Goal: Information Seeking & Learning: Find contact information

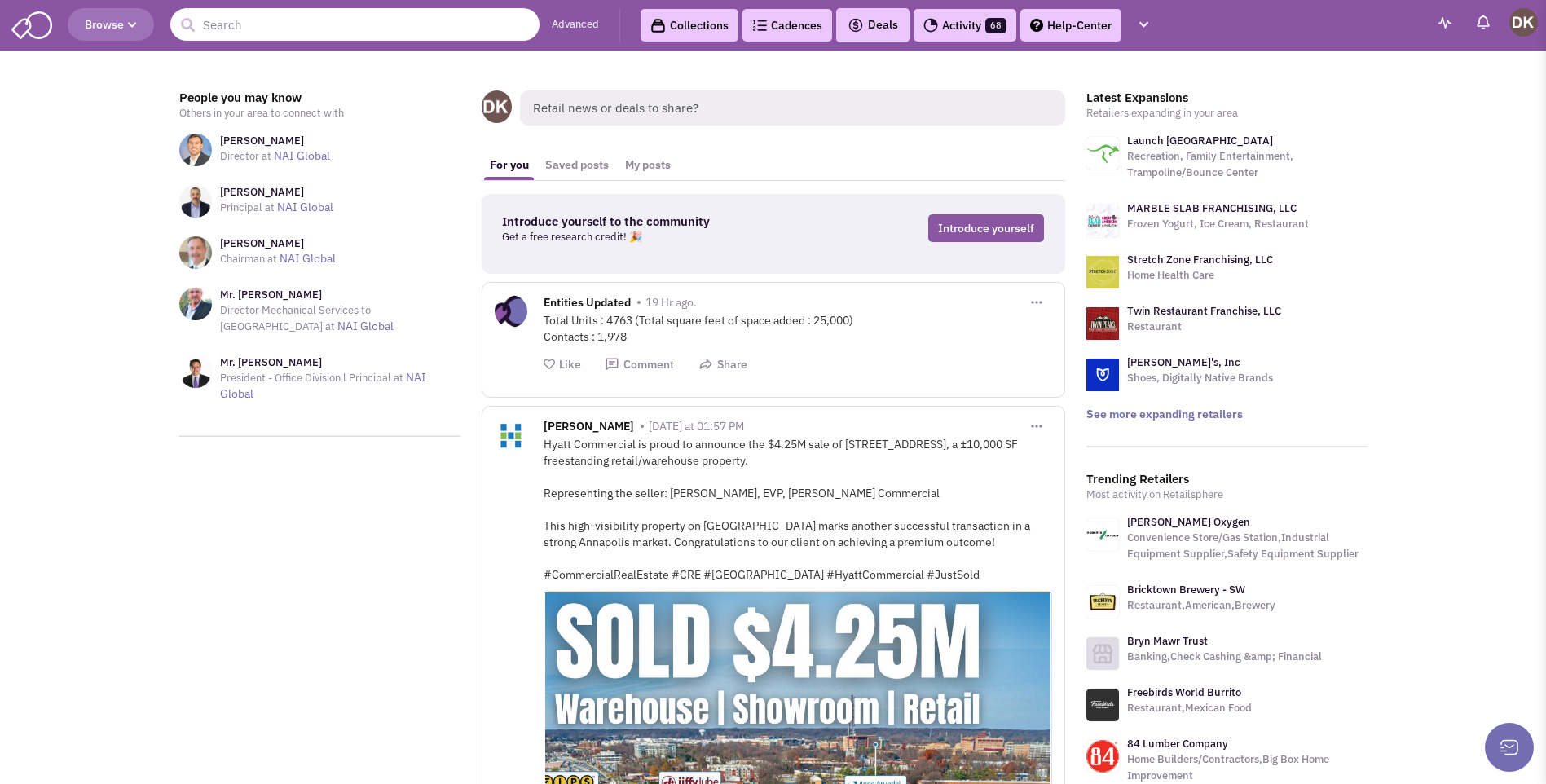
click at [247, 30] on input "text" at bounding box center [354, 24] width 369 height 32
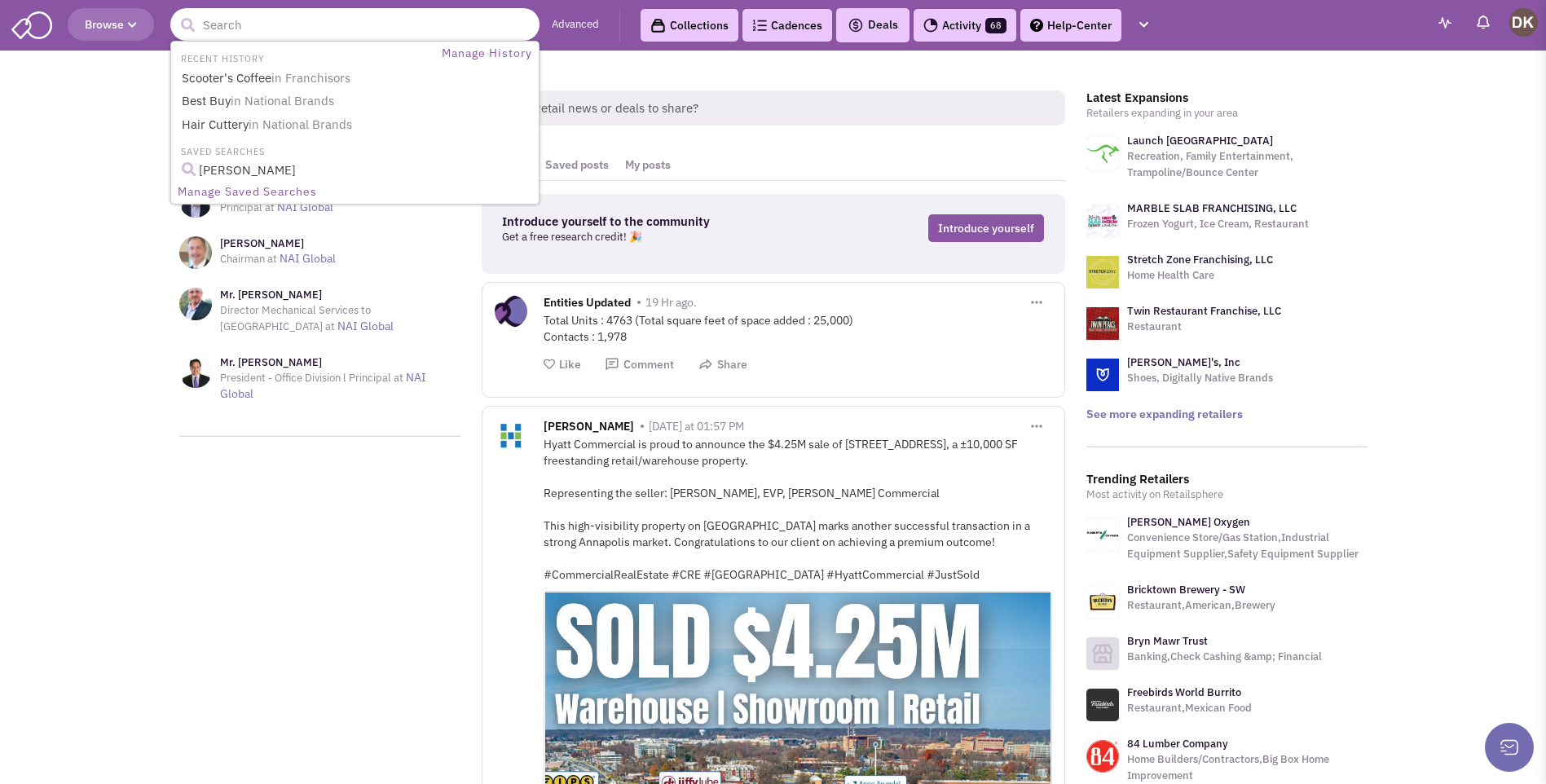
paste input "Tahini's Mediterranean Fusion"
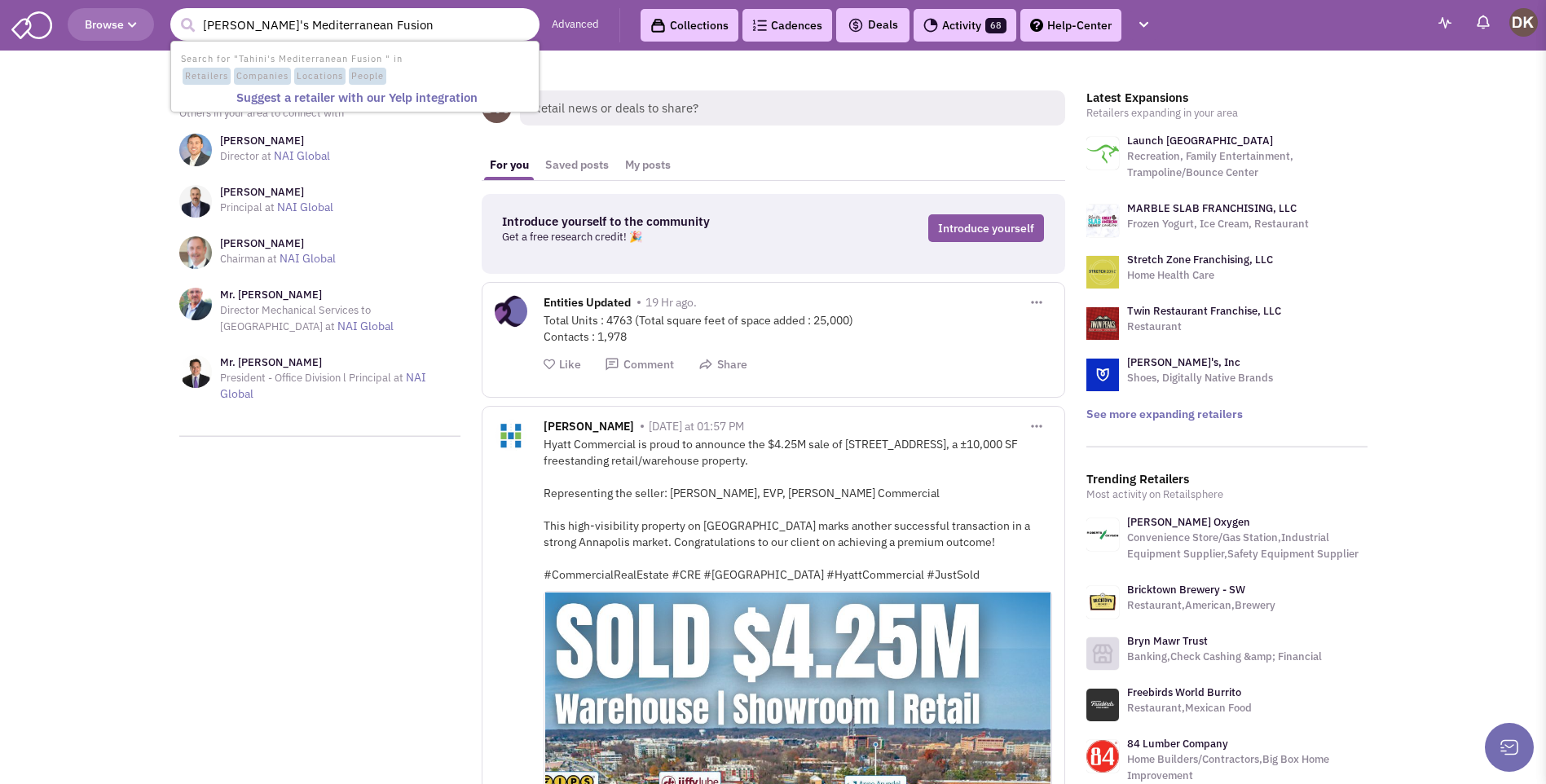
type input "Tahini's Mediterranean Fusion"
click at [175, 13] on button "submit" at bounding box center [187, 25] width 24 height 24
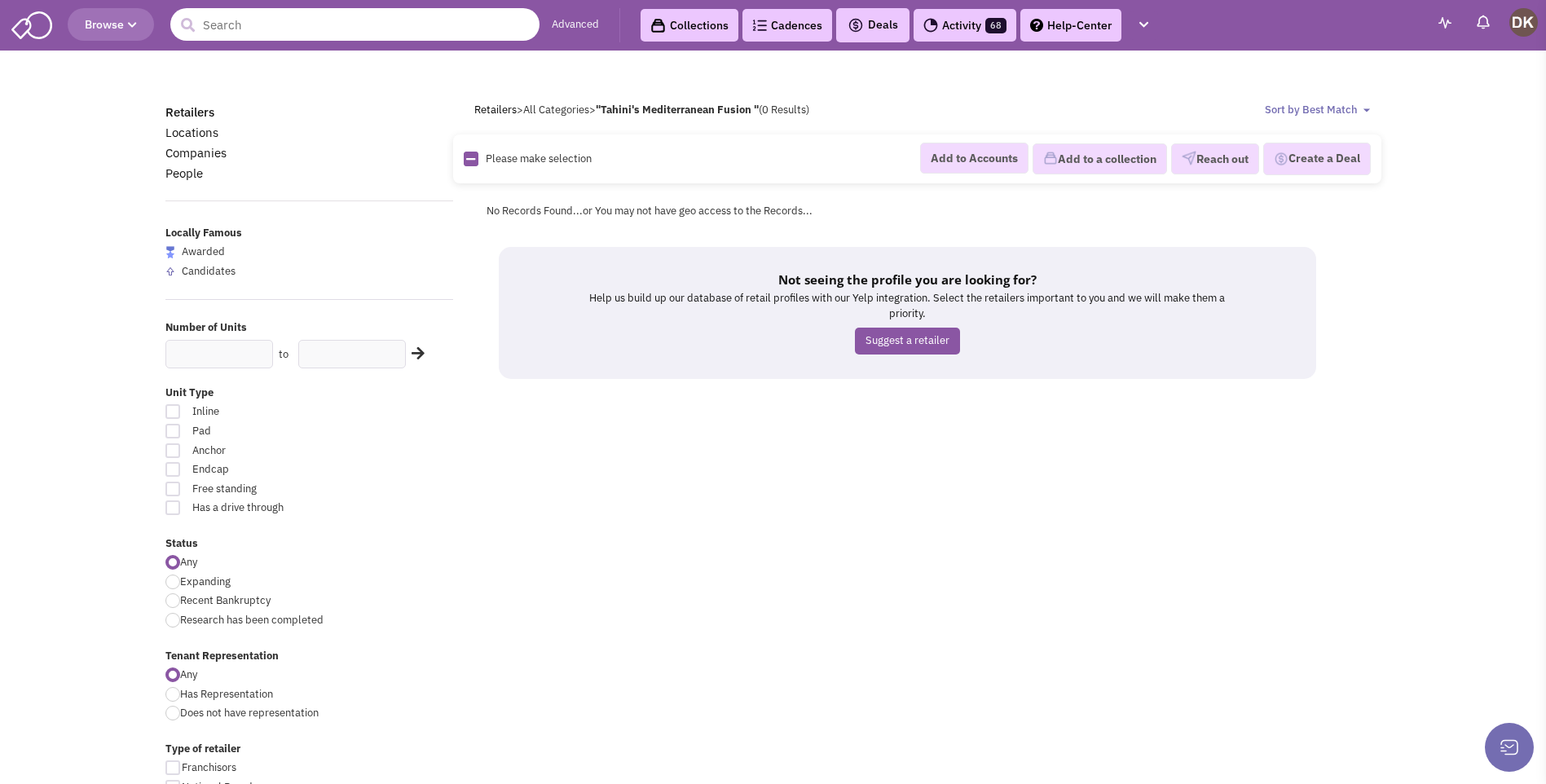
click at [262, 30] on input "text" at bounding box center [354, 24] width 369 height 32
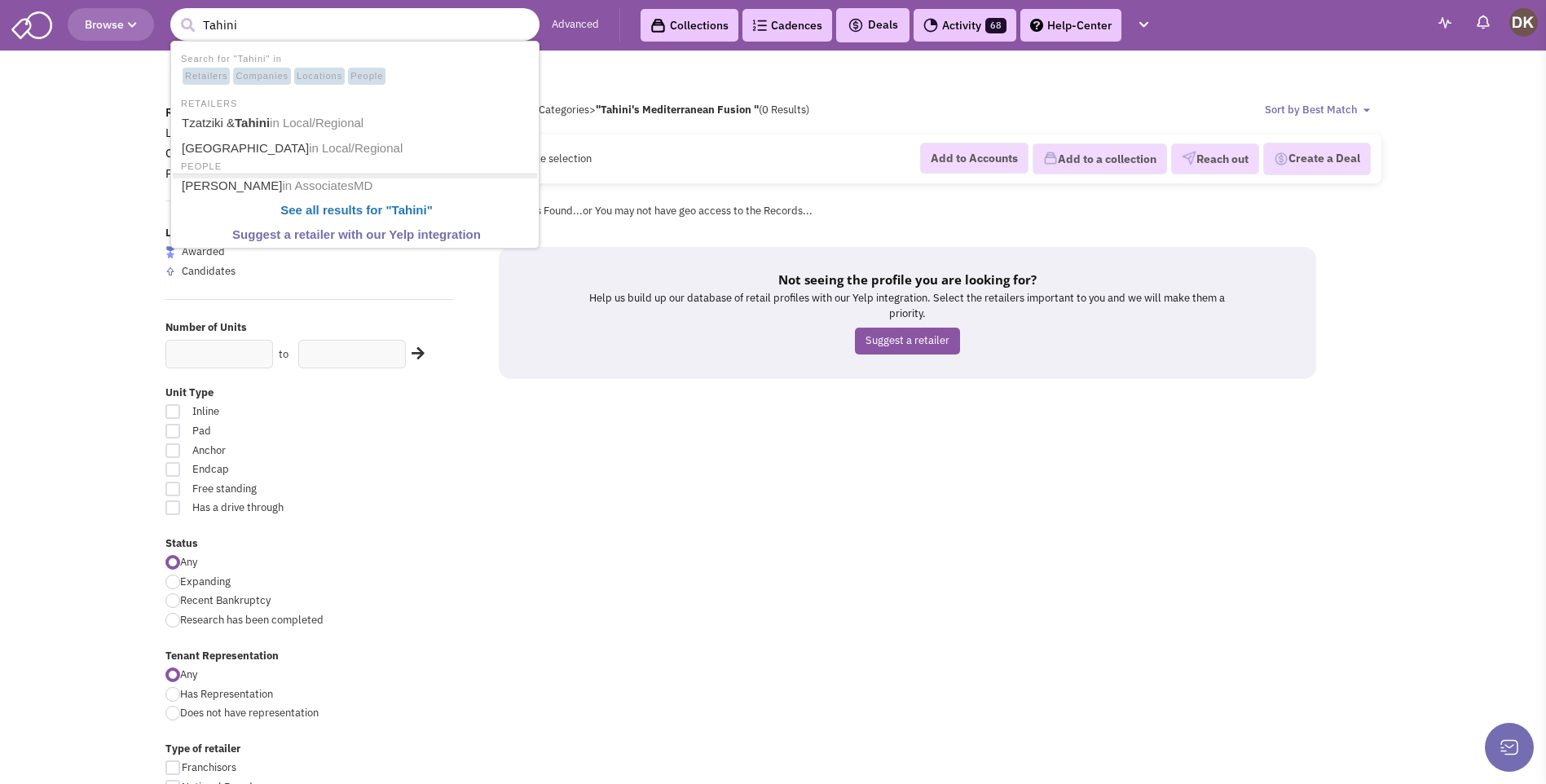
type input "Tahini"
click at [175, 13] on button "submit" at bounding box center [187, 25] width 24 height 24
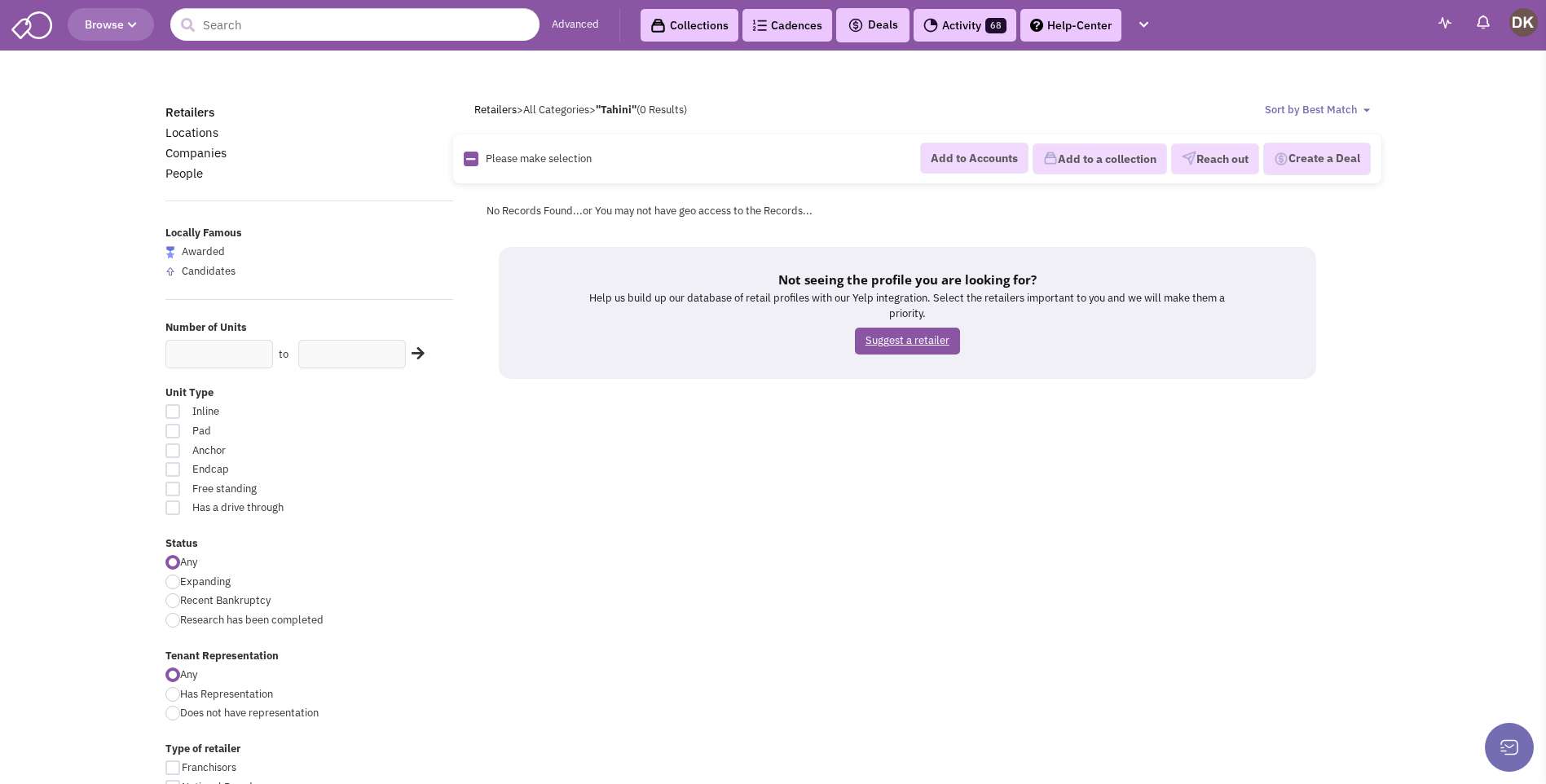
click at [917, 344] on link "Suggest a retailer" at bounding box center [907, 341] width 105 height 27
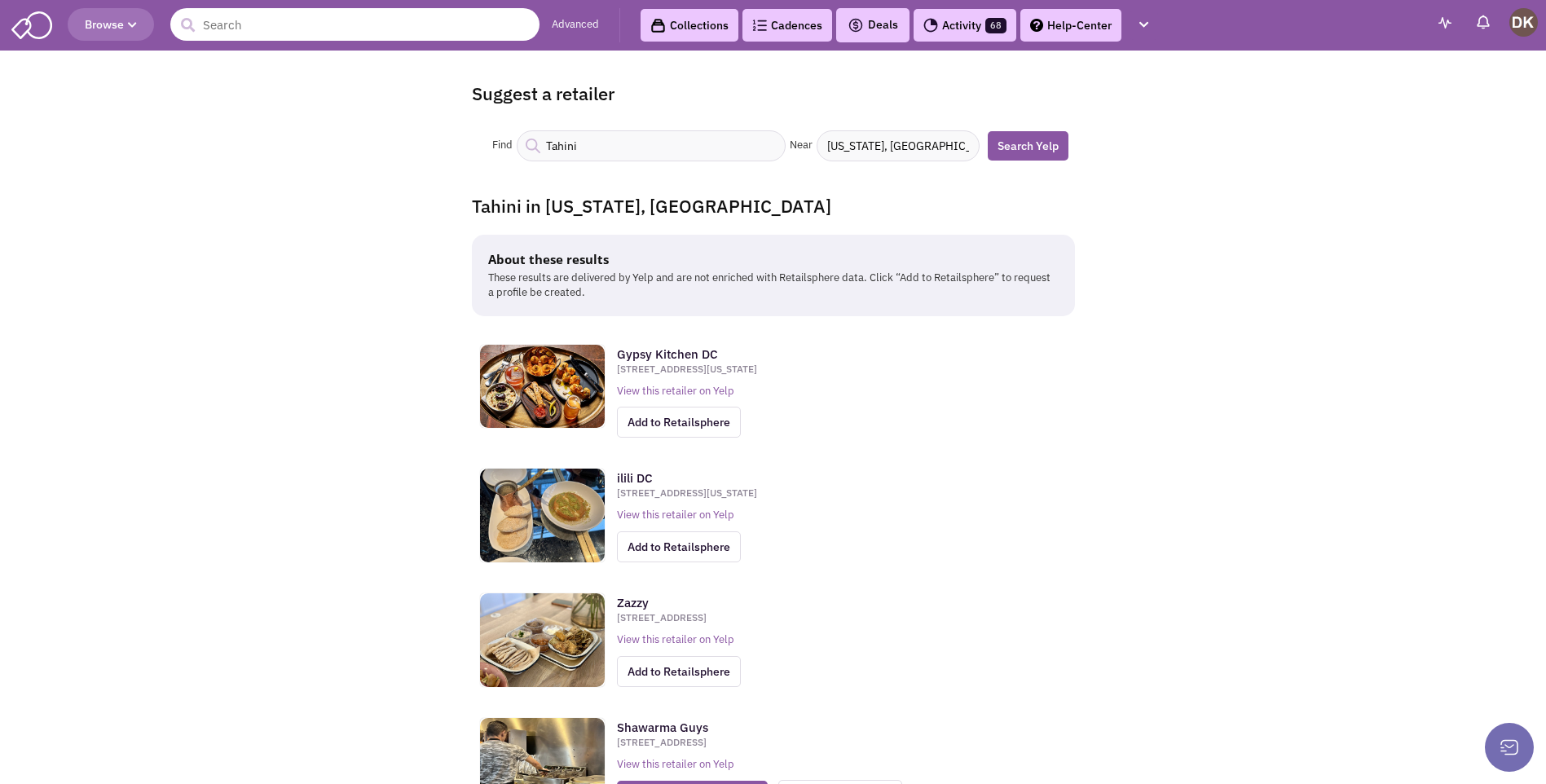
click at [258, 24] on input "text" at bounding box center [354, 24] width 369 height 32
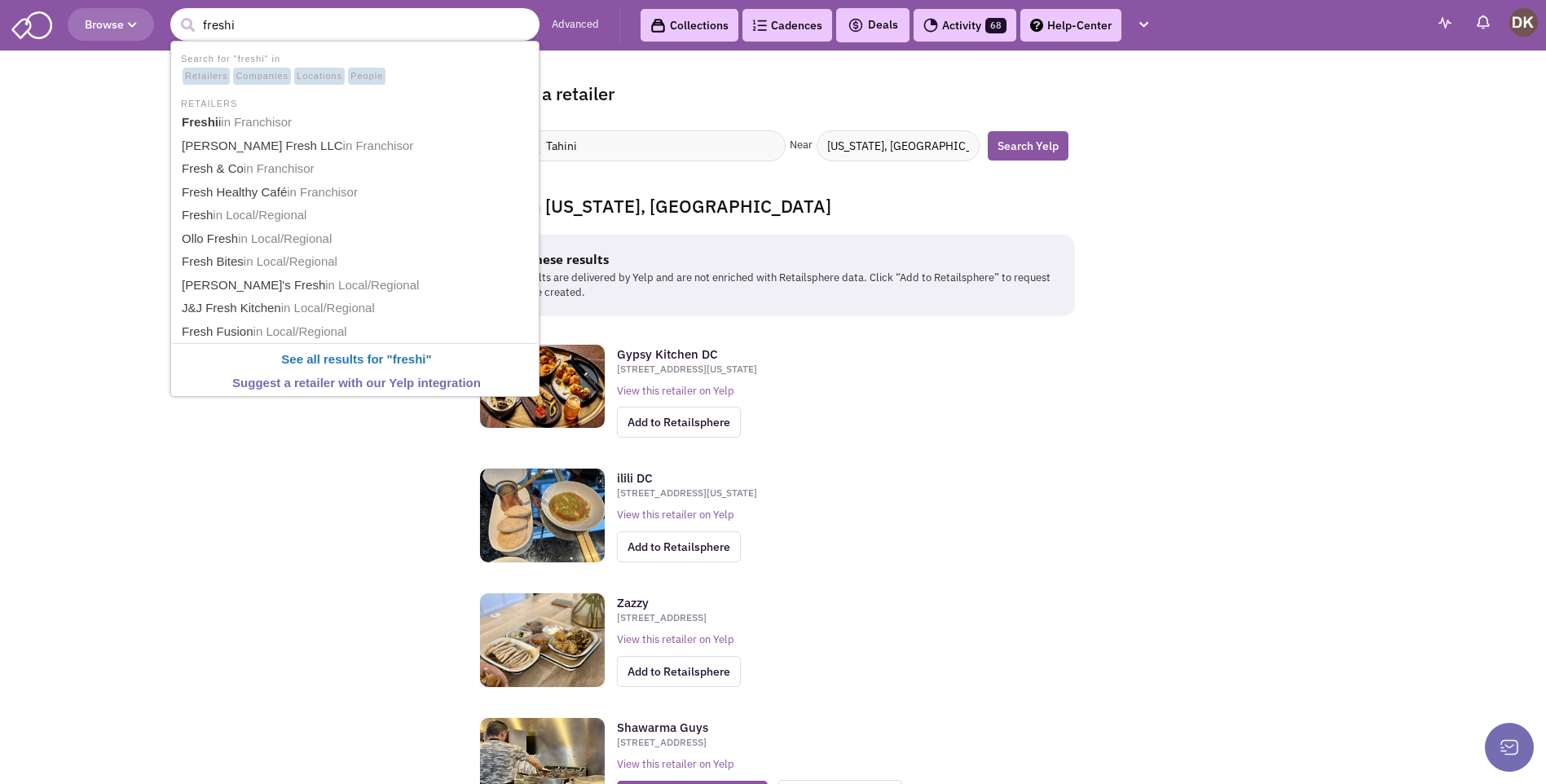
type input "freshii"
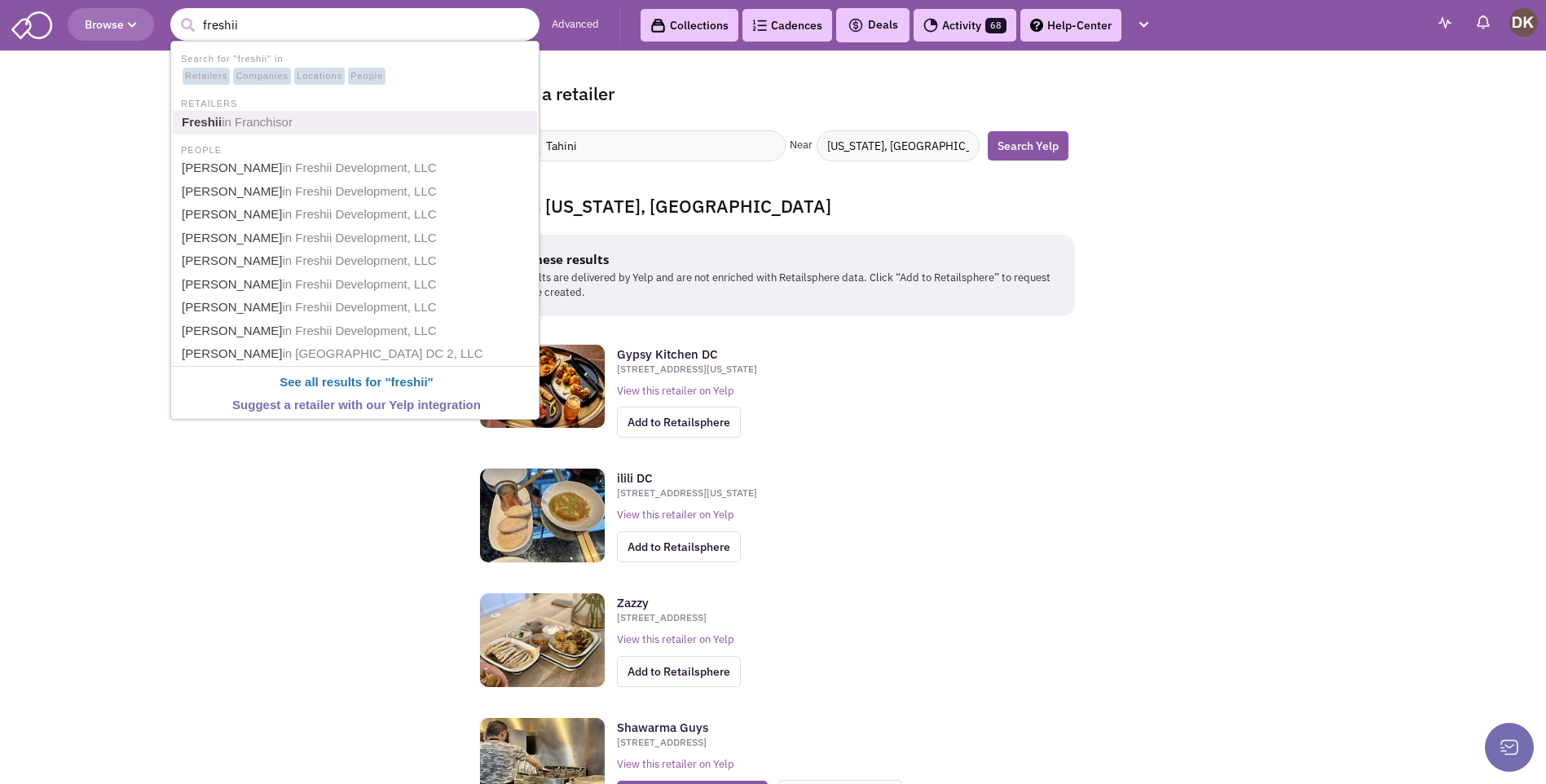
click at [209, 123] on b "Freshii" at bounding box center [201, 121] width 40 height 13
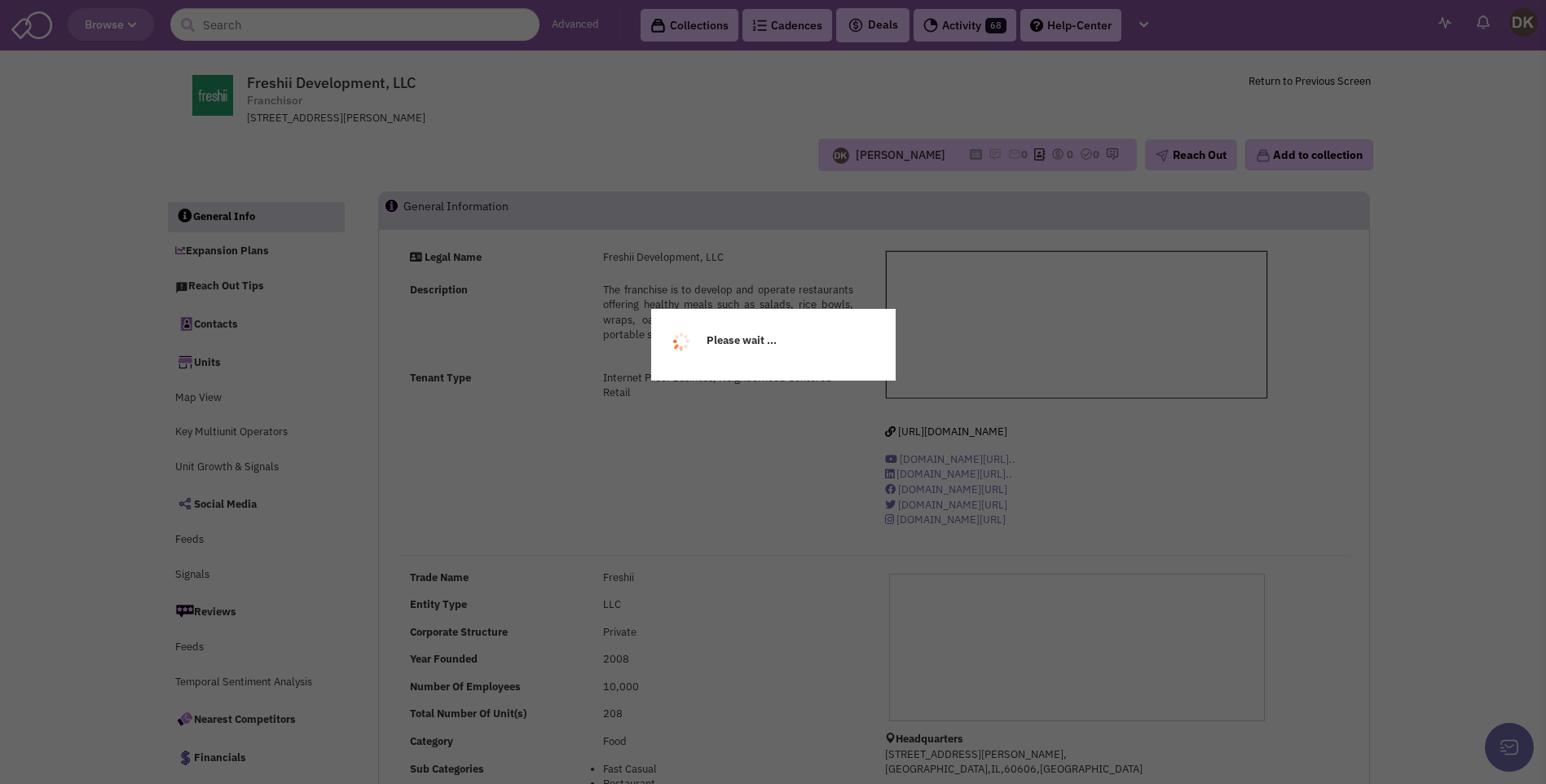
select select
click at [694, 323] on div "Please wait ..." at bounding box center [773, 345] width 244 height 72
select select
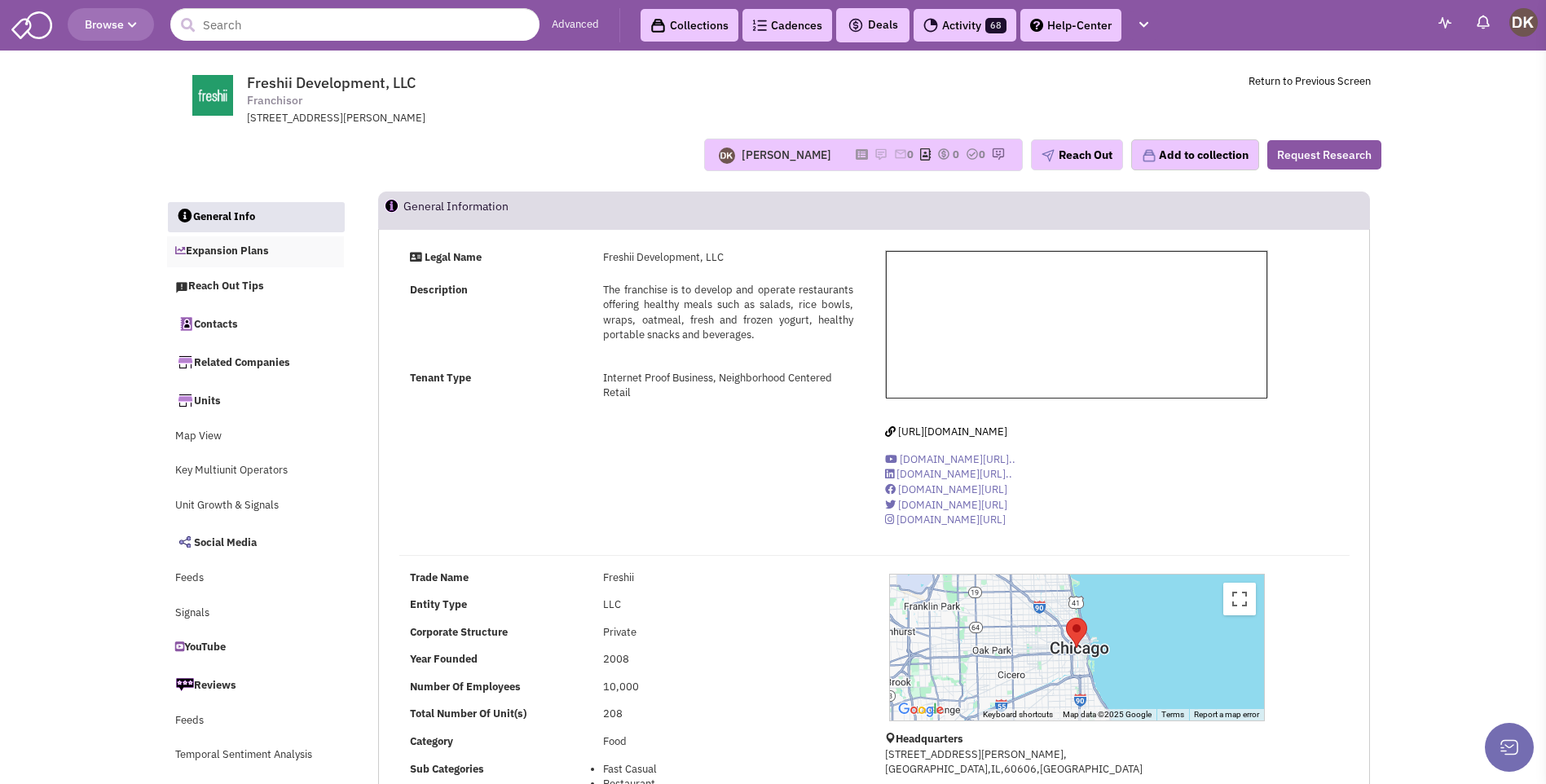
click at [216, 251] on link "Expansion Plans" at bounding box center [256, 251] width 178 height 31
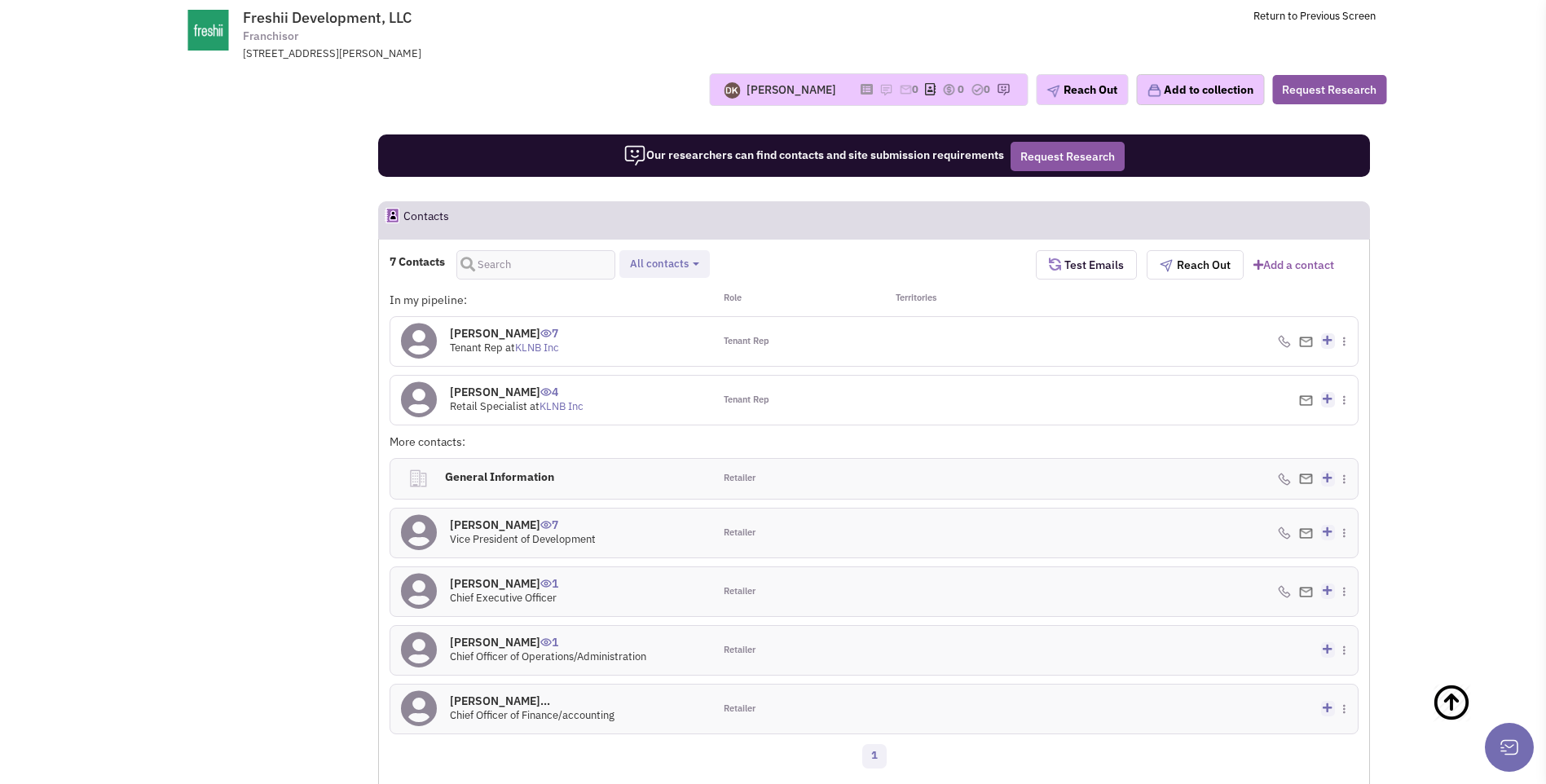
scroll to position [1312, 0]
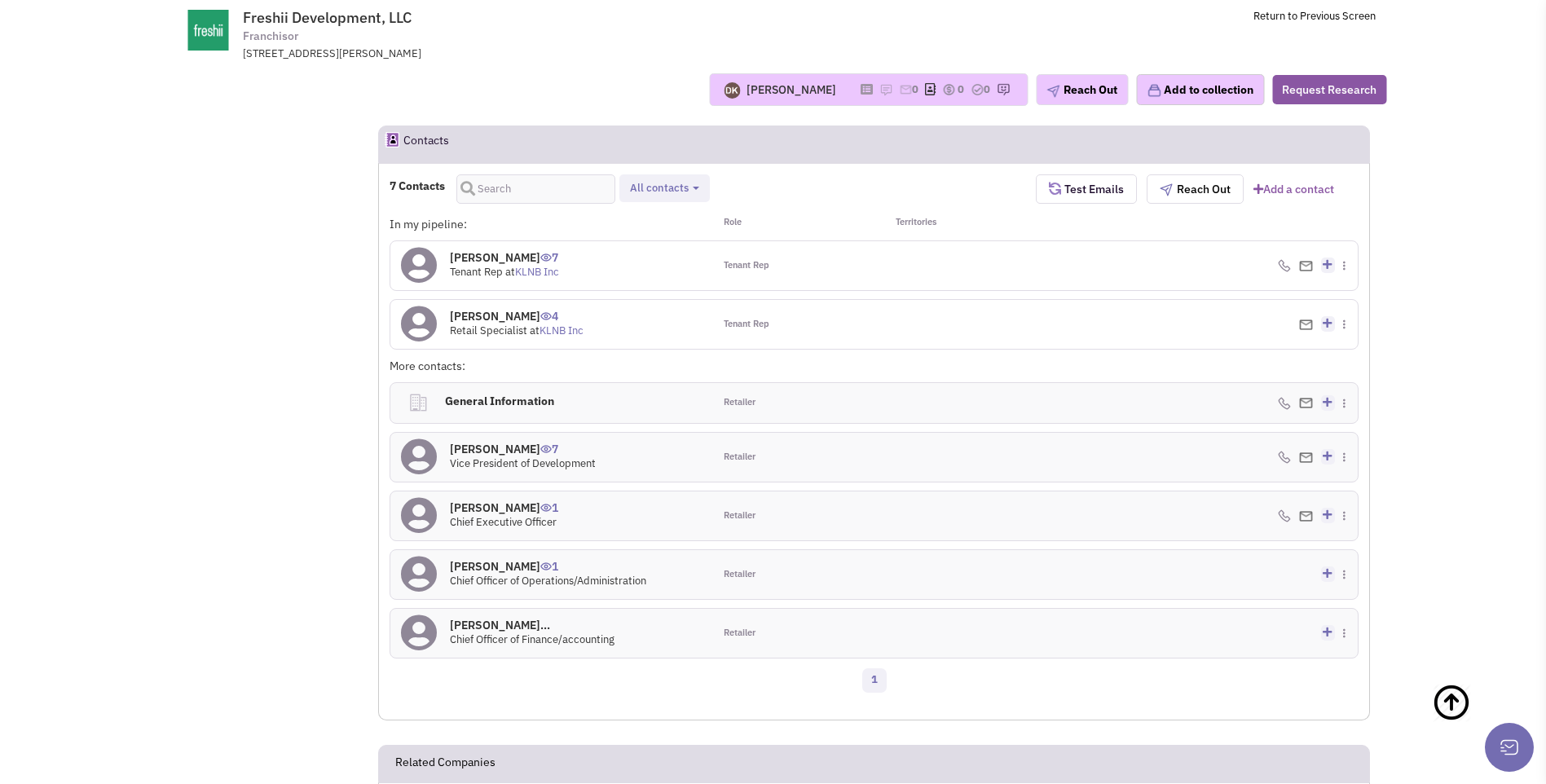
click at [418, 516] on icon at bounding box center [419, 515] width 36 height 37
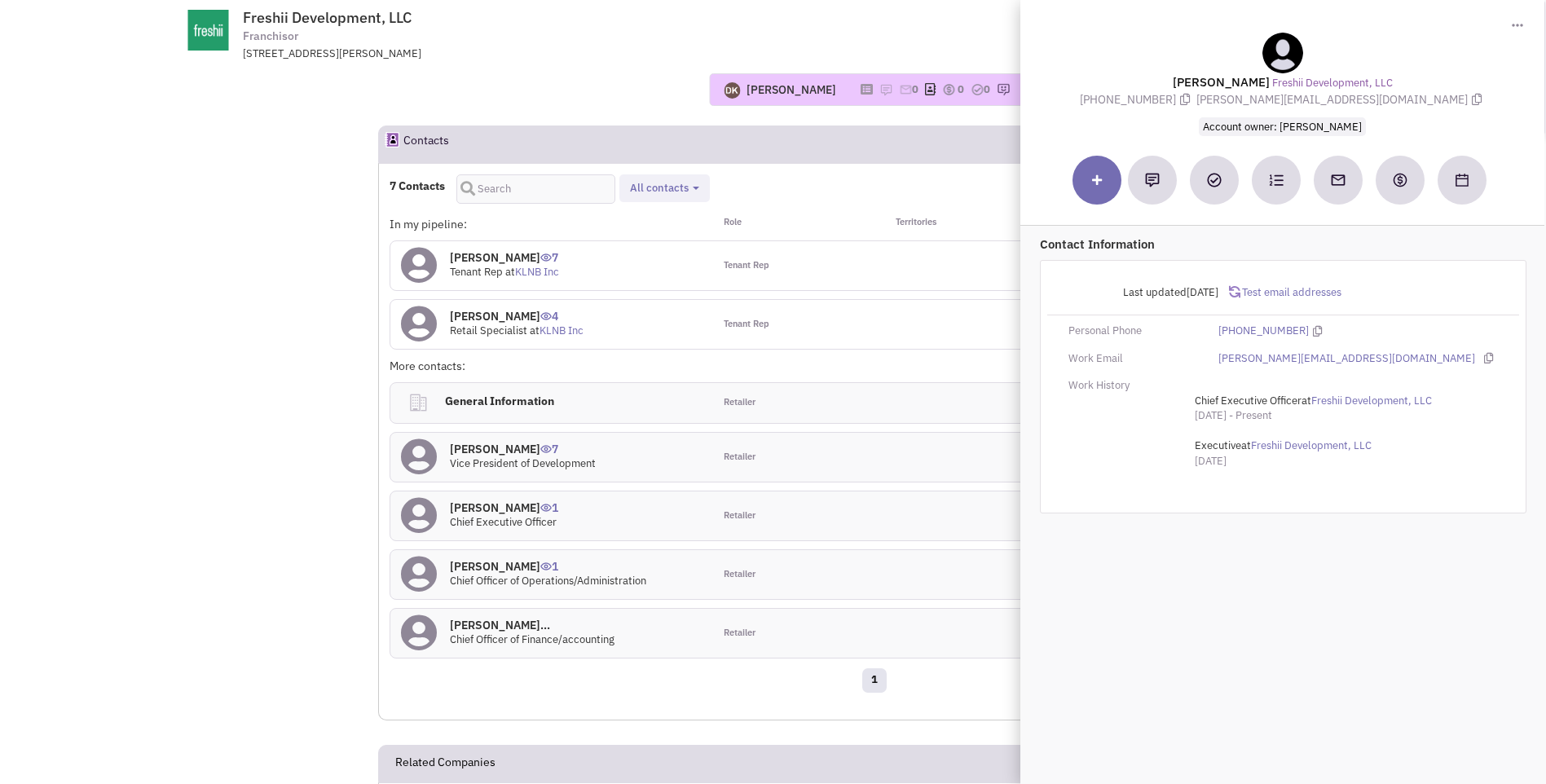
drag, startPoint x: 1168, startPoint y: 79, endPoint x: 1419, endPoint y: 107, distance: 252.6
click at [1419, 107] on div "[PERSON_NAME] Freshii Development, LLC [PHONE_NUMBER] [PERSON_NAME][EMAIL_ADDRE…" at bounding box center [1282, 83] width 508 height 103
copy div "[PERSON_NAME] Freshii Development, LLC [PHONE_NUMBER] [PERSON_NAME][EMAIL_ADDRE…"
click at [620, 277] on div "[PERSON_NAME] 7 Tenant Rep at KLNB Inc" at bounding box center [551, 266] width 323 height 49
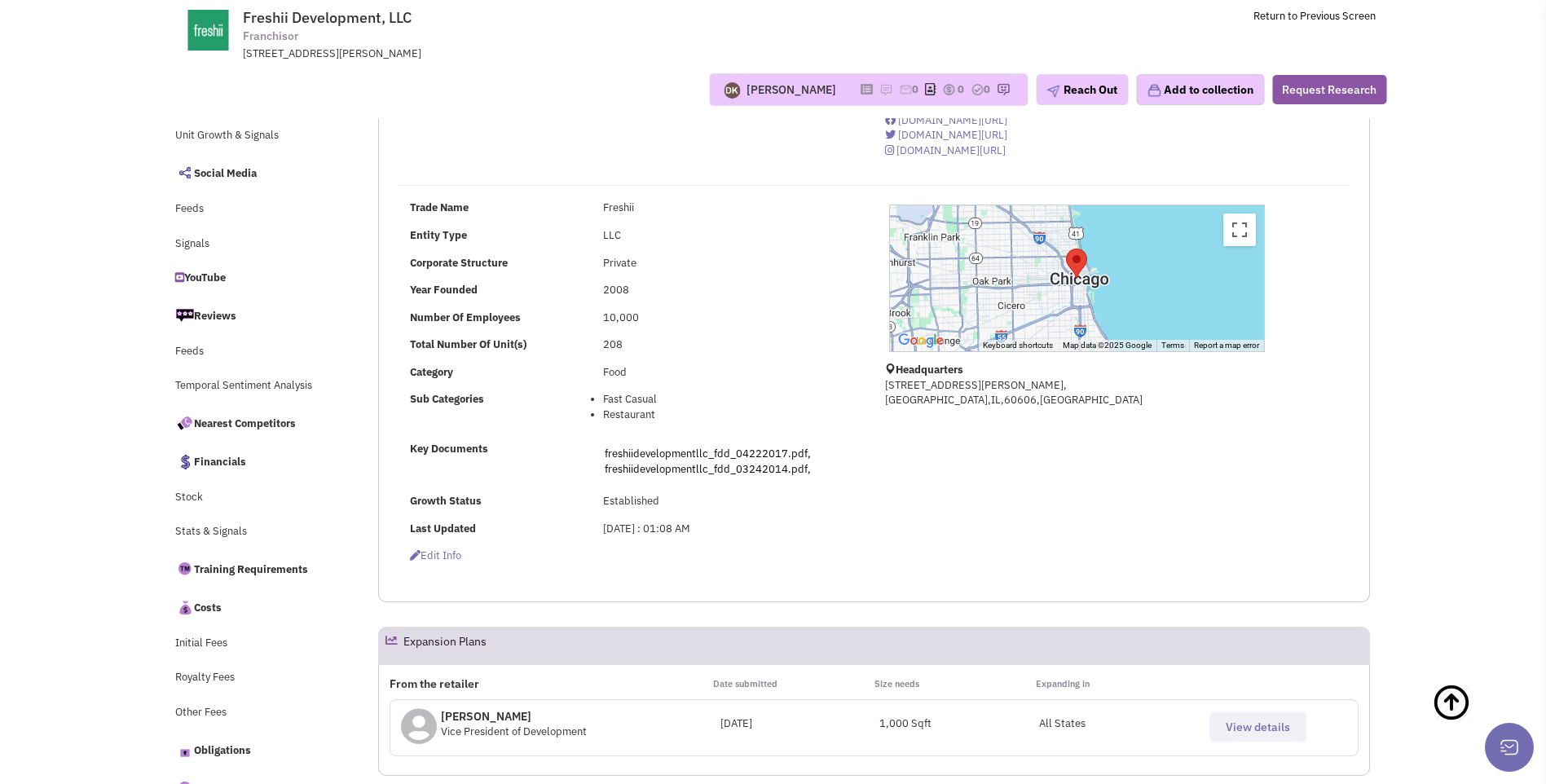
scroll to position [0, 0]
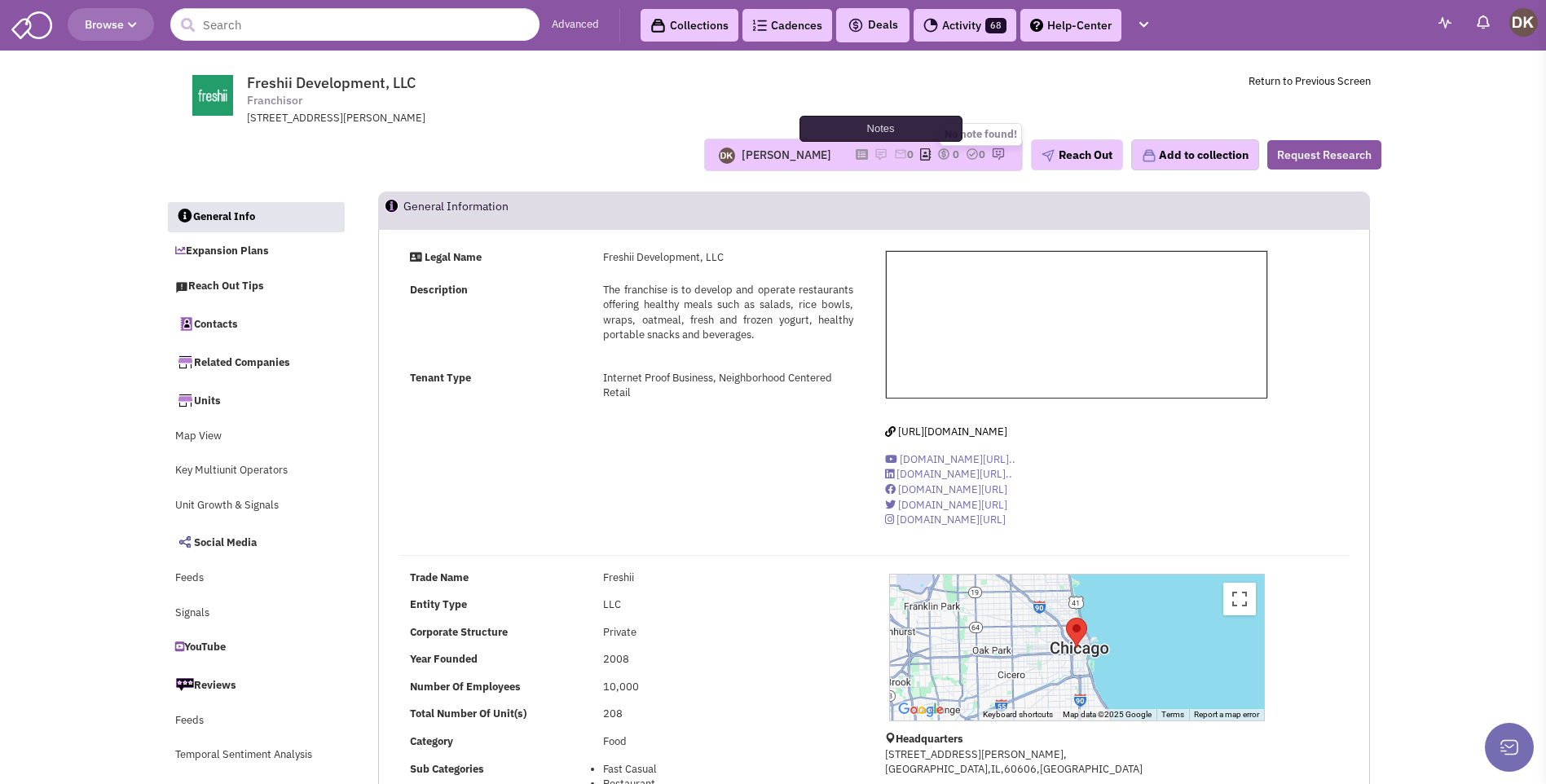
click at [876, 155] on img at bounding box center [881, 154] width 13 height 13
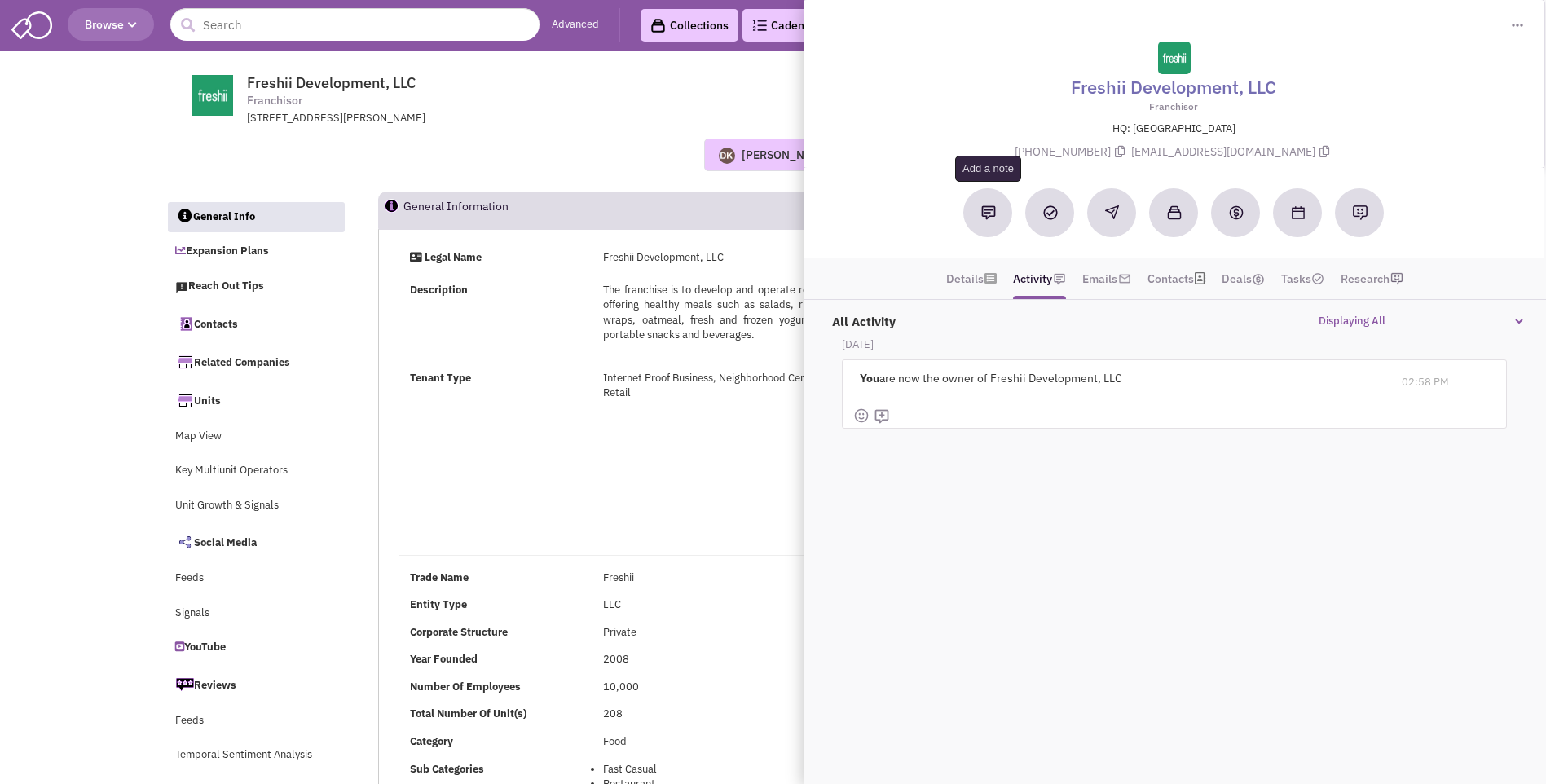
click at [989, 223] on button at bounding box center [988, 212] width 49 height 49
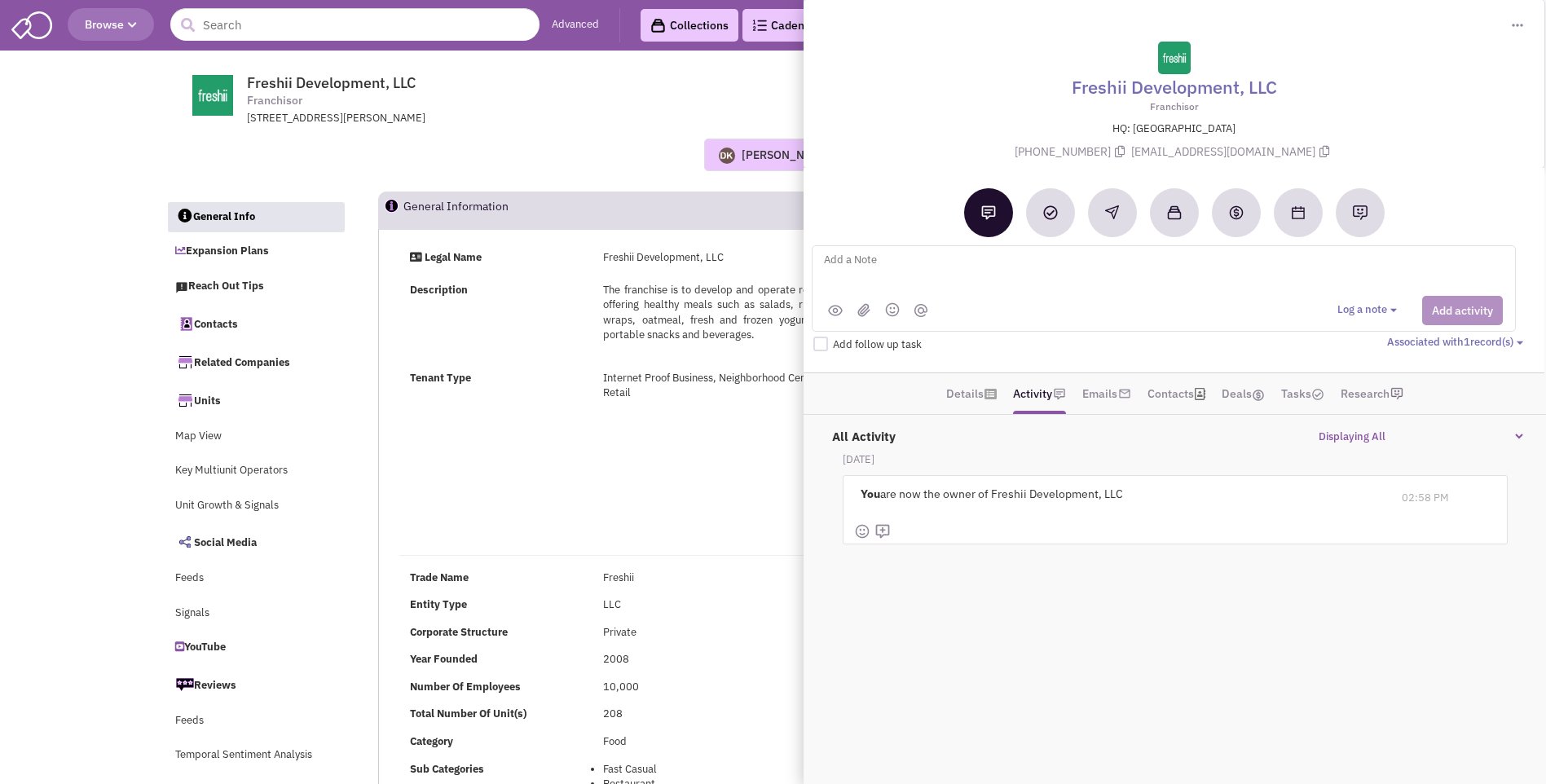
click at [885, 270] on textarea at bounding box center [1024, 273] width 404 height 45
click at [1224, 264] on textarea "IMPORTANT UPDATE - [PERSON_NAME] is NO LONGER involved with the company. Sent e…" at bounding box center [1024, 273] width 404 height 45
click at [1007, 278] on textarea "IMPORTANT UPDATE - [PERSON_NAME] is NO LONGER involved with the company. Sent e…" at bounding box center [1024, 273] width 404 height 45
type textarea "IMPORTANT UPDATE - [PERSON_NAME] is NO LONGER involved with the company. Sent e…"
click at [1447, 311] on button "Add activity" at bounding box center [1463, 311] width 81 height 30
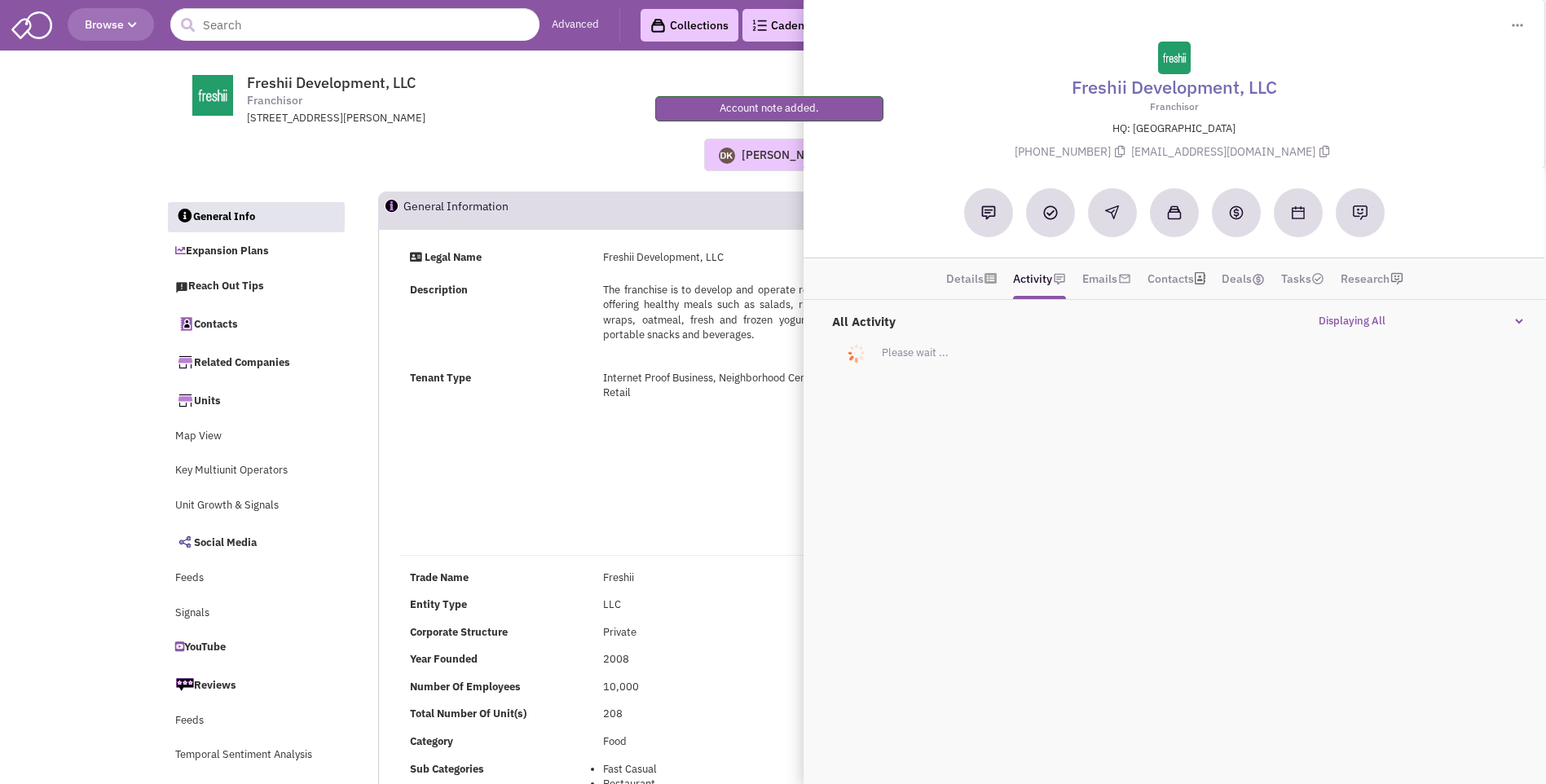
click at [574, 118] on div "[STREET_ADDRESS][PERSON_NAME]" at bounding box center [459, 118] width 425 height 15
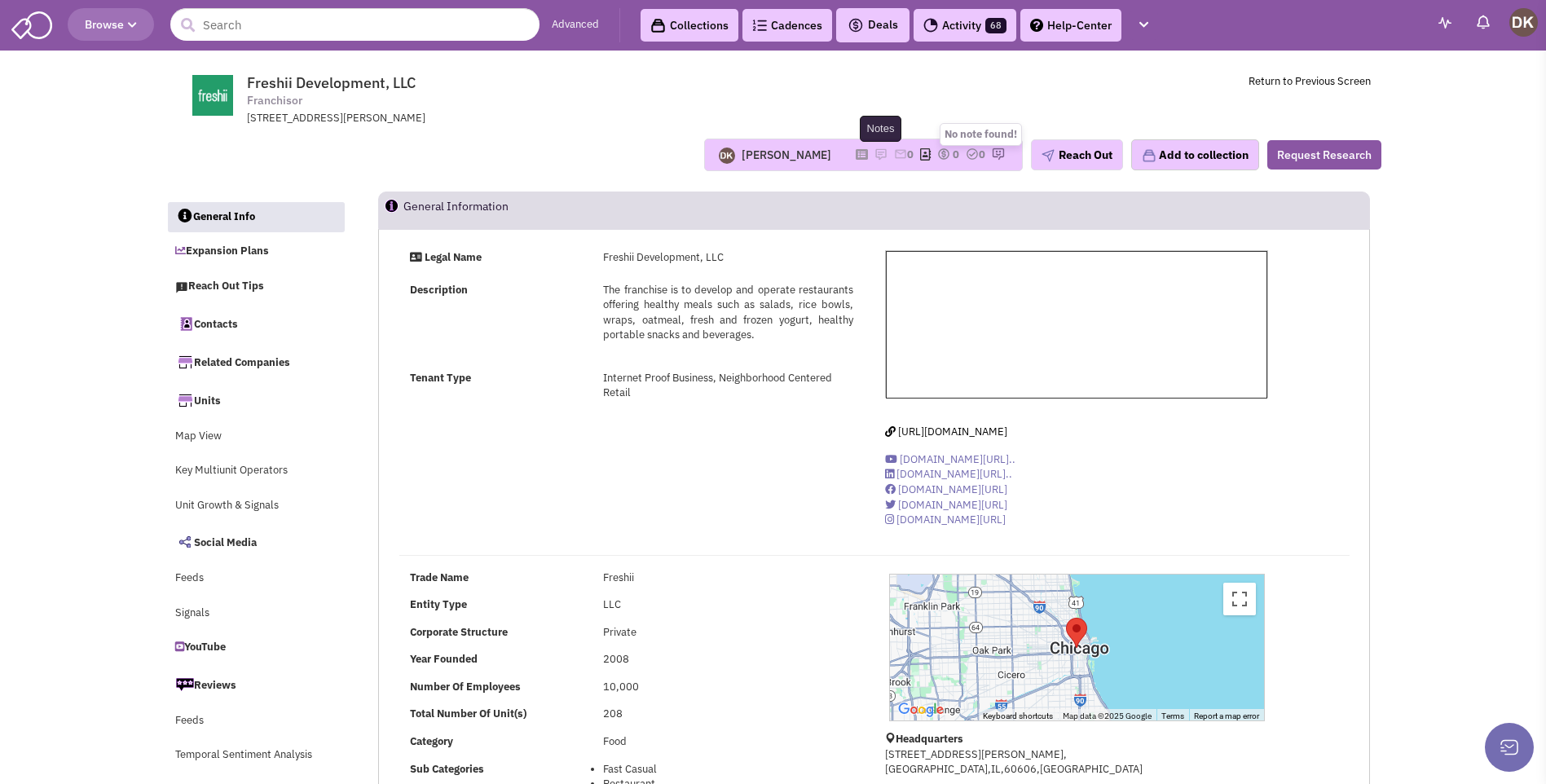
click at [875, 154] on img at bounding box center [881, 154] width 13 height 13
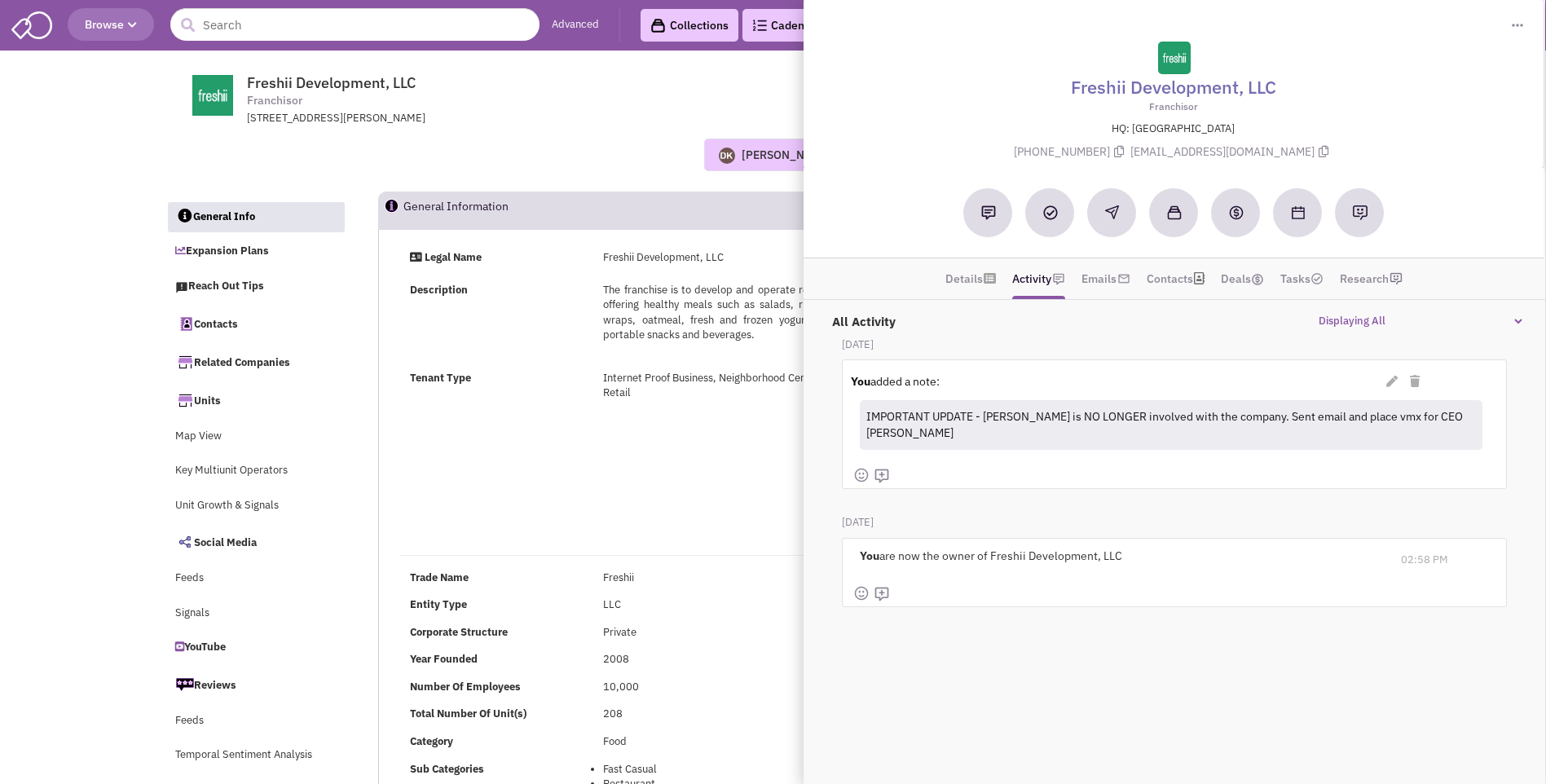
click at [603, 142] on div "[PERSON_NAME] No note found! 0 0 0 Reach Out Add to collection" at bounding box center [773, 155] width 1237 height 32
